Goal: Information Seeking & Learning: Learn about a topic

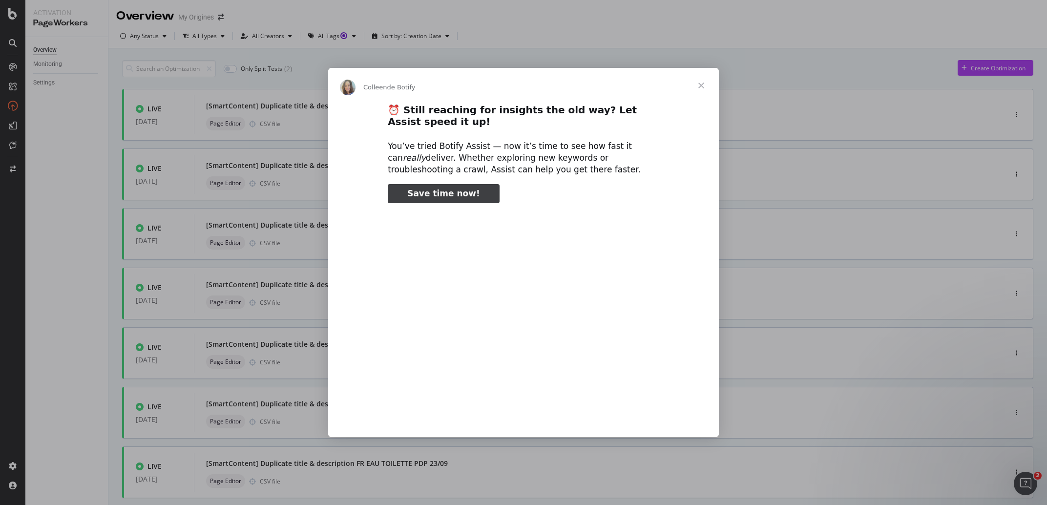
type input "3296666"
click at [701, 85] on span "Fermer" at bounding box center [701, 85] width 35 height 35
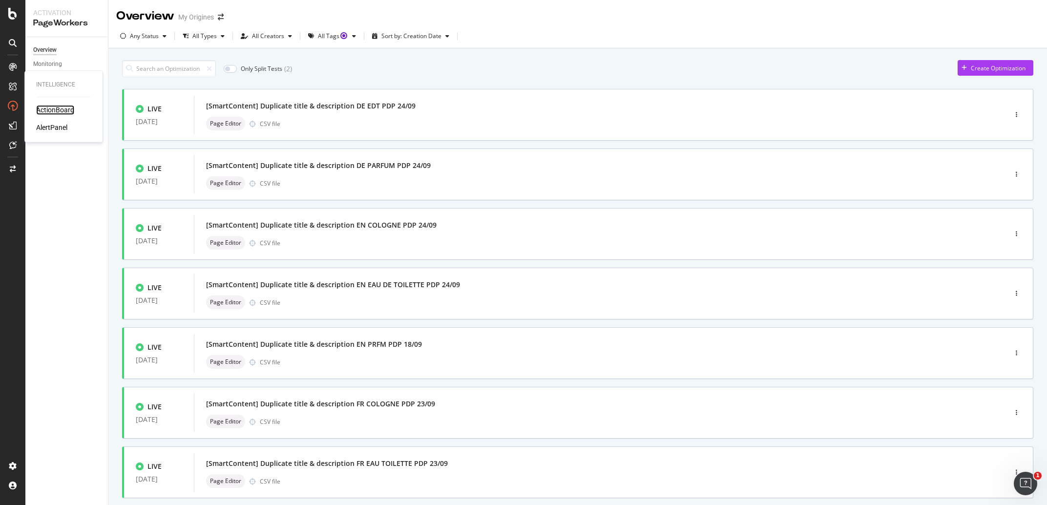
click at [45, 106] on div "ActionBoard" at bounding box center [55, 110] width 38 height 10
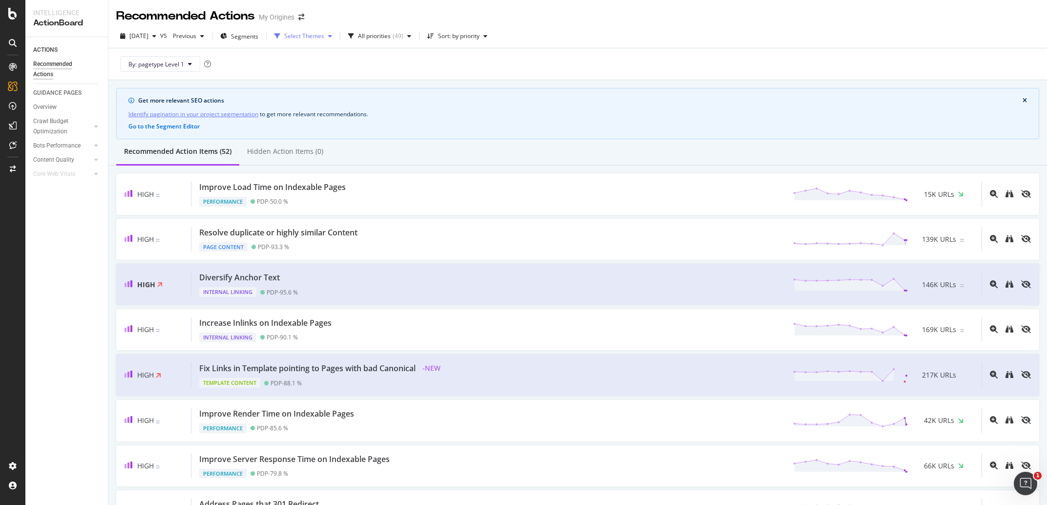
click at [332, 37] on icon "button" at bounding box center [330, 36] width 4 height 6
click at [486, 18] on div "Recommended Actions My Origines" at bounding box center [577, 12] width 939 height 24
click at [208, 34] on div "button" at bounding box center [202, 36] width 12 height 6
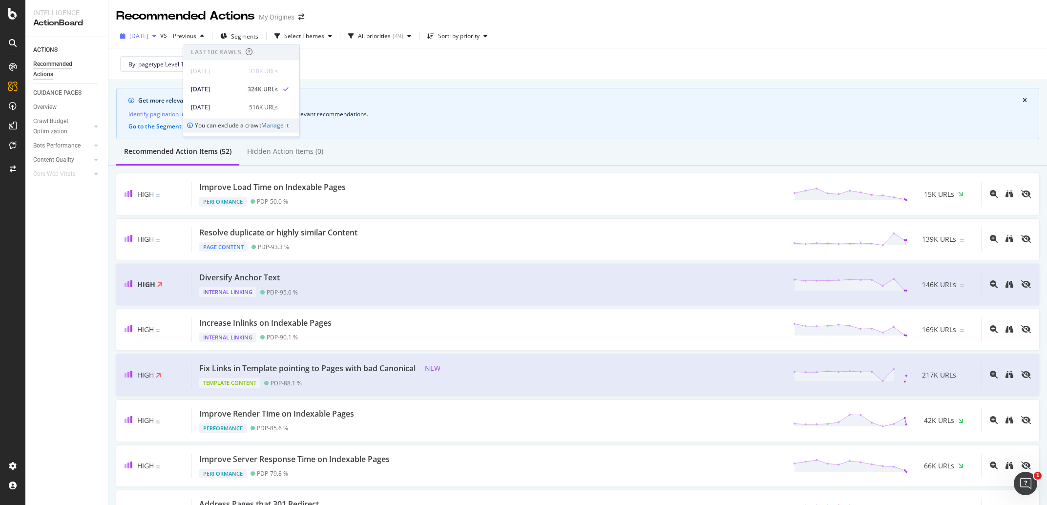
click at [148, 38] on span "[DATE]" at bounding box center [138, 36] width 19 height 8
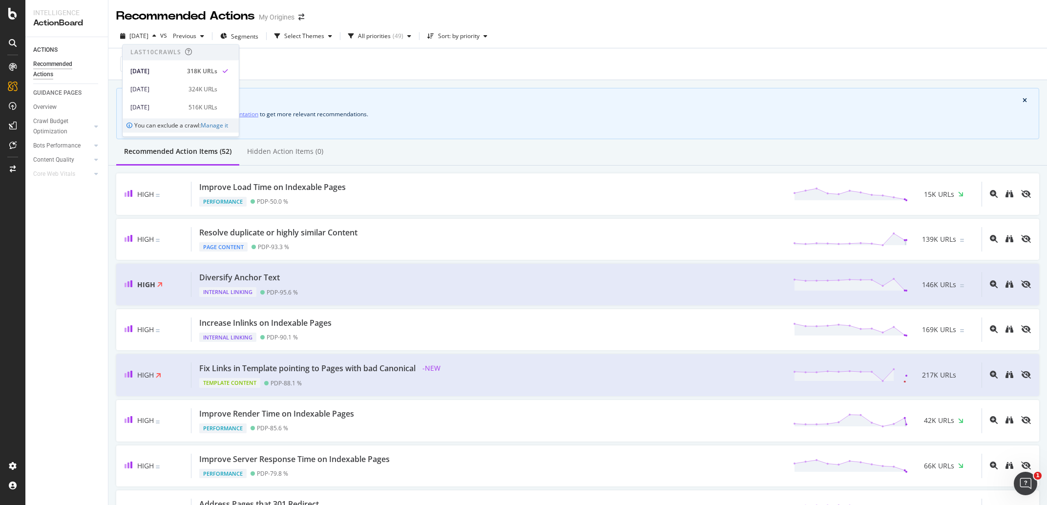
click at [382, 5] on div "Recommended Actions My Origines" at bounding box center [577, 12] width 939 height 24
click at [196, 36] on span "Previous" at bounding box center [182, 36] width 27 height 8
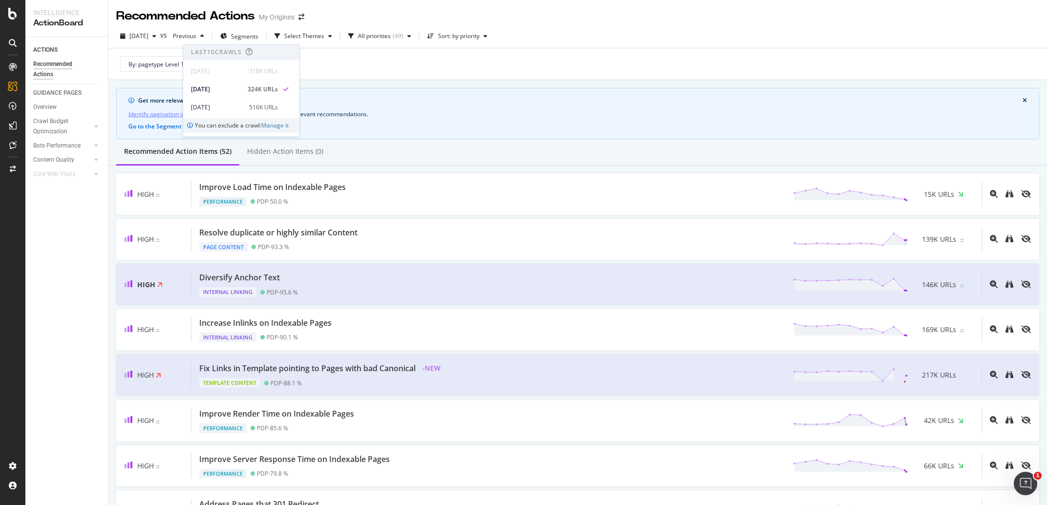
click at [556, 8] on div "Recommended Actions My Origines" at bounding box center [577, 12] width 939 height 24
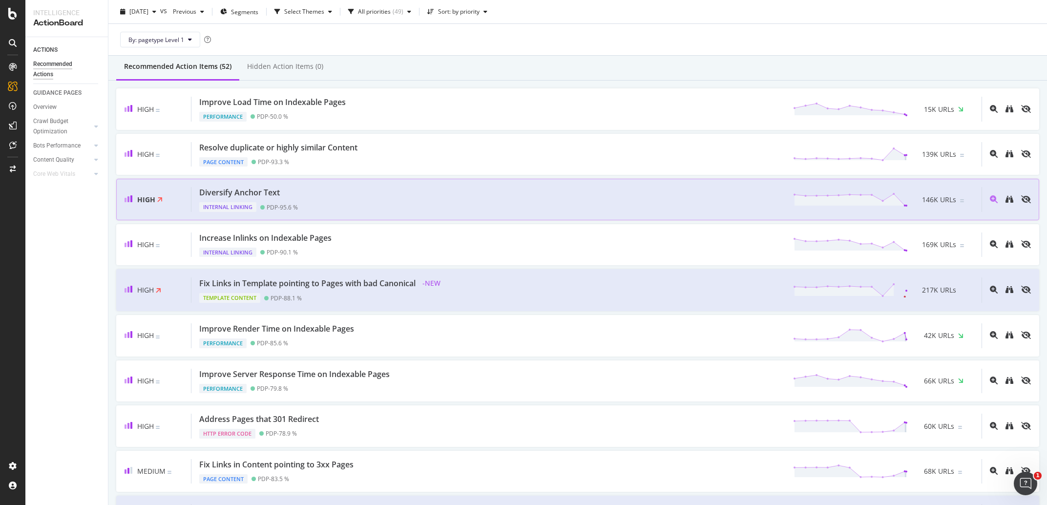
scroll to position [167, 0]
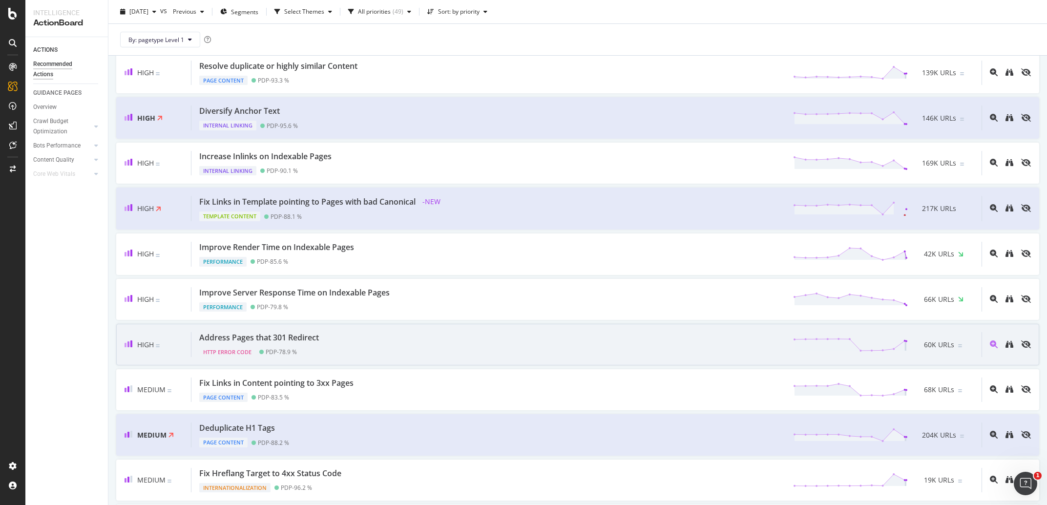
click at [365, 359] on div "High Address Pages that 301 Redirect HTTP Error Code PDP - 78.9 % 60K URLs" at bounding box center [577, 345] width 923 height 42
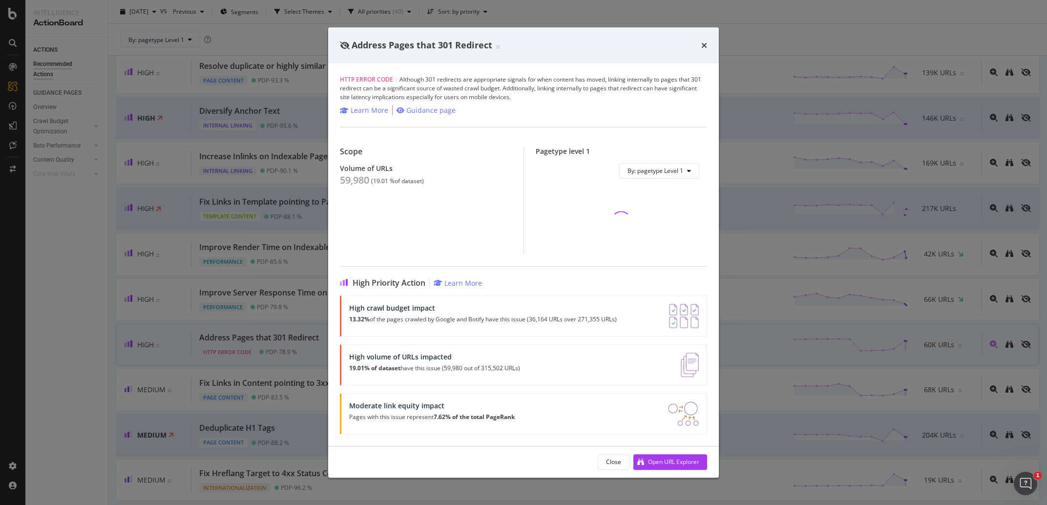
scroll to position [167, 0]
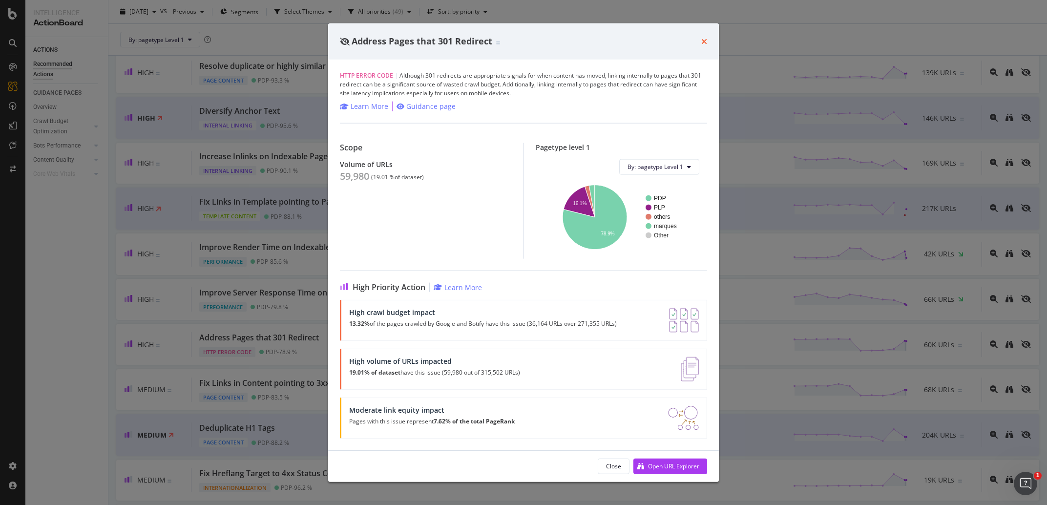
click at [706, 39] on icon "times" at bounding box center [704, 41] width 6 height 8
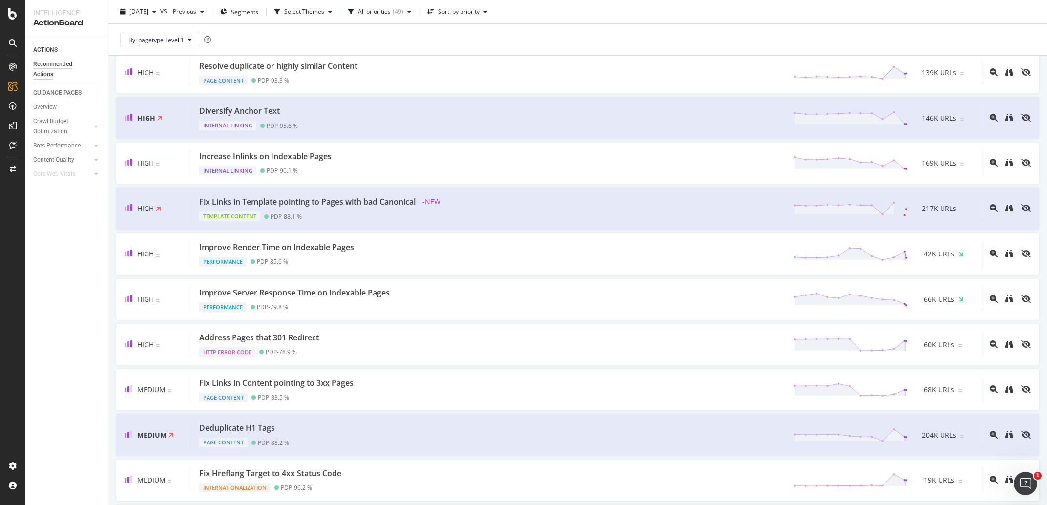
scroll to position [167, 0]
click at [50, 111] on div "Overview" at bounding box center [44, 107] width 23 height 10
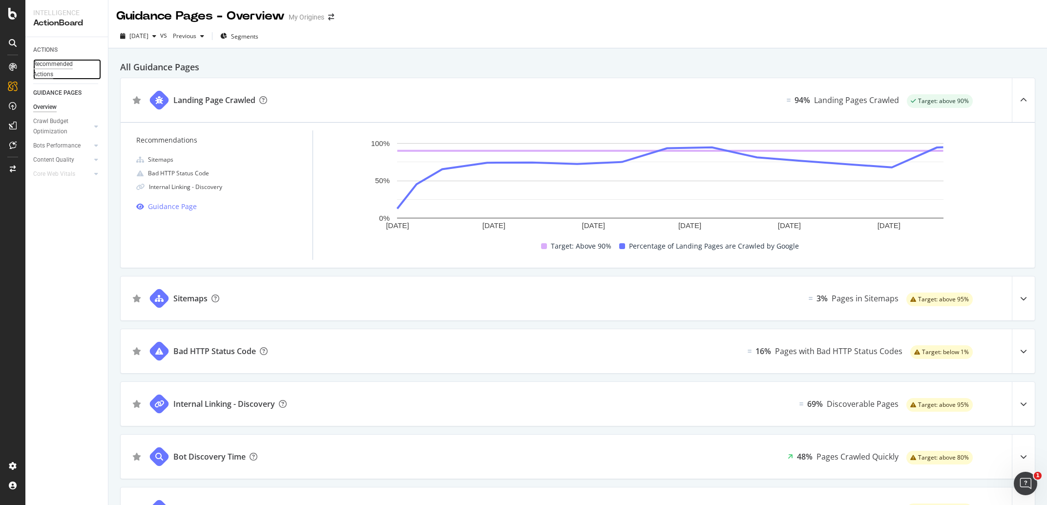
click at [63, 65] on div "Recommended Actions" at bounding box center [62, 69] width 59 height 21
